Goal: Task Accomplishment & Management: Manage account settings

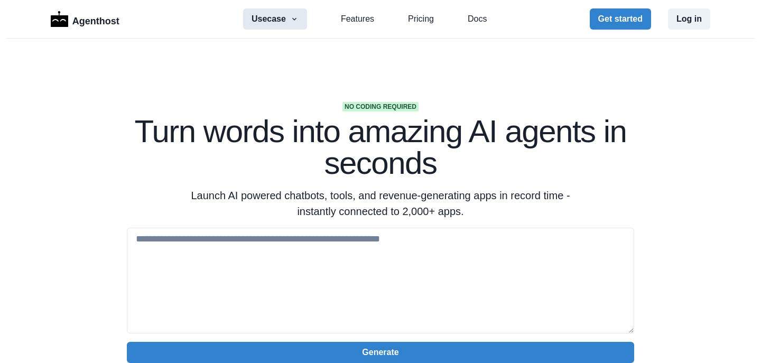
click at [293, 15] on icon "button" at bounding box center [294, 19] width 8 height 8
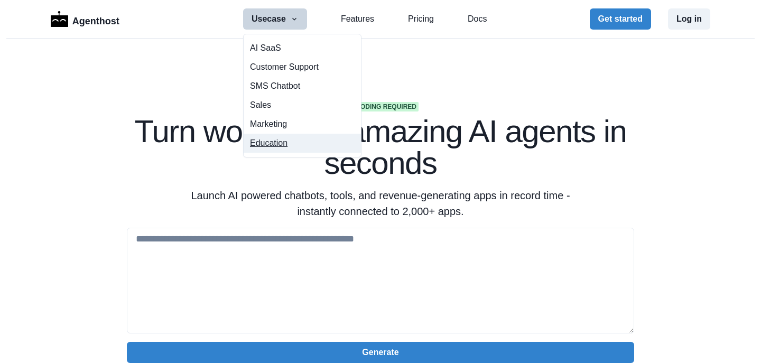
click at [269, 143] on button "Education" at bounding box center [302, 143] width 117 height 19
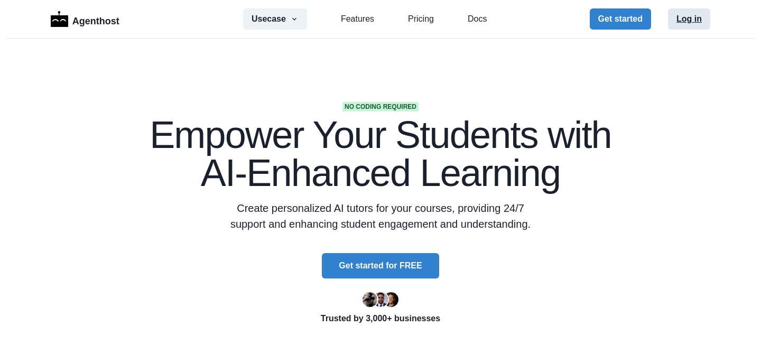
click at [687, 17] on button "Log in" at bounding box center [689, 18] width 42 height 21
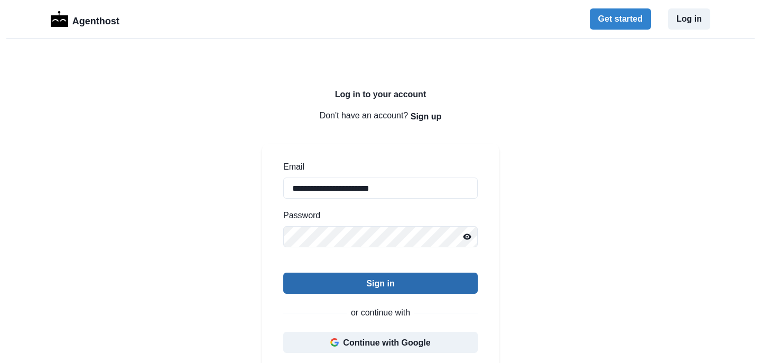
click at [372, 283] on button "Sign in" at bounding box center [380, 283] width 194 height 21
